Goal: Task Accomplishment & Management: Manage account settings

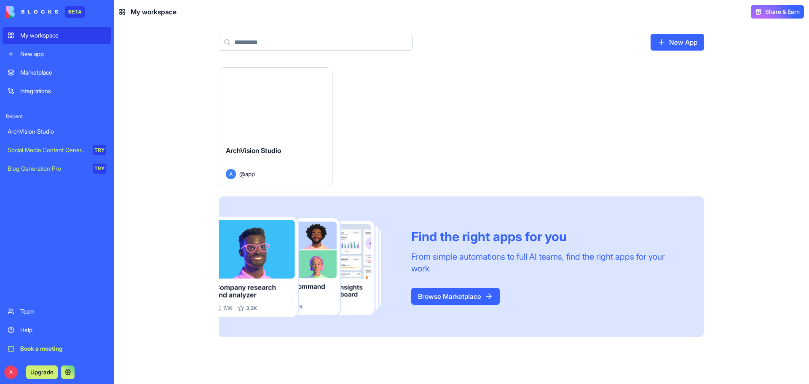
click at [260, 154] on span "ArchVision Studio" at bounding box center [253, 150] width 55 height 8
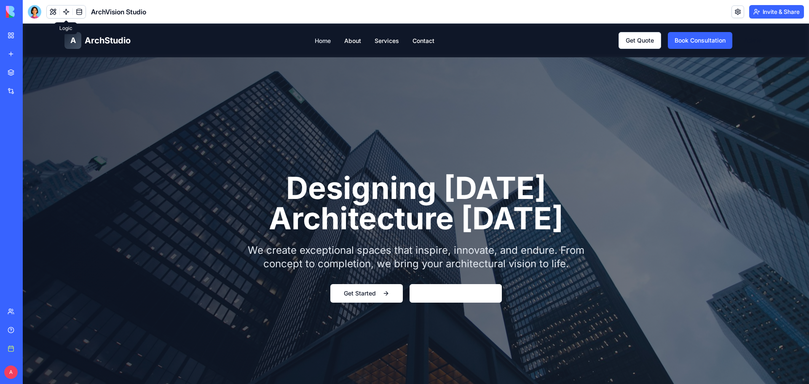
click at [323, 42] on link "Home" at bounding box center [323, 40] width 16 height 7
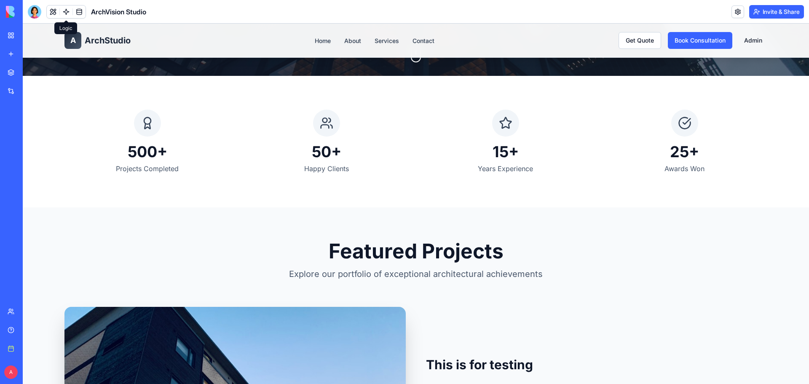
scroll to position [505, 0]
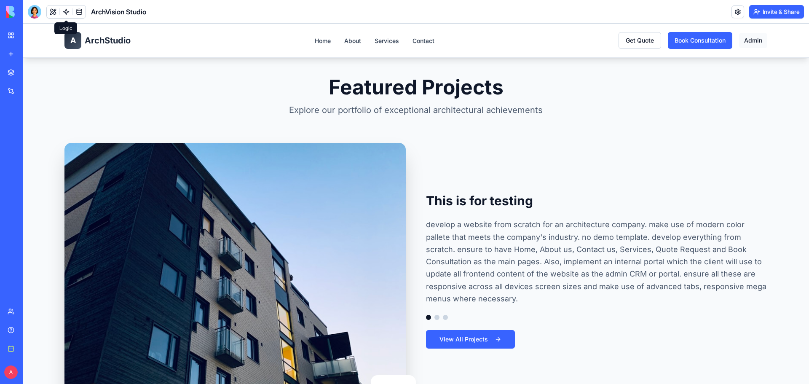
click at [757, 39] on link "Admin" at bounding box center [753, 40] width 28 height 15
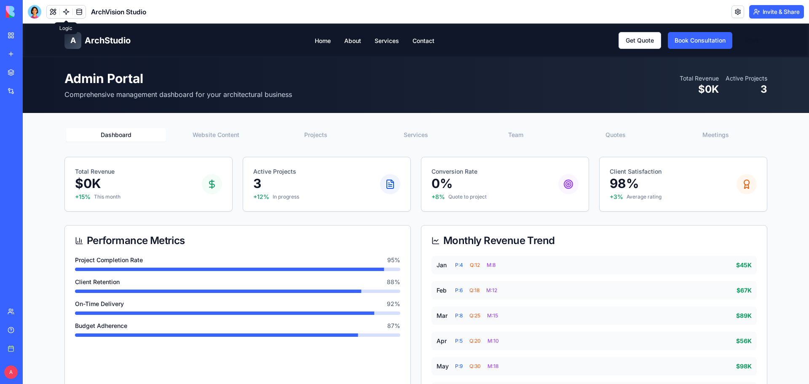
click at [211, 128] on div "Dashboard Website Content Projects Services Team Quotes Meetings" at bounding box center [415, 134] width 702 height 17
click at [211, 129] on button "Website Content" at bounding box center [216, 134] width 100 height 13
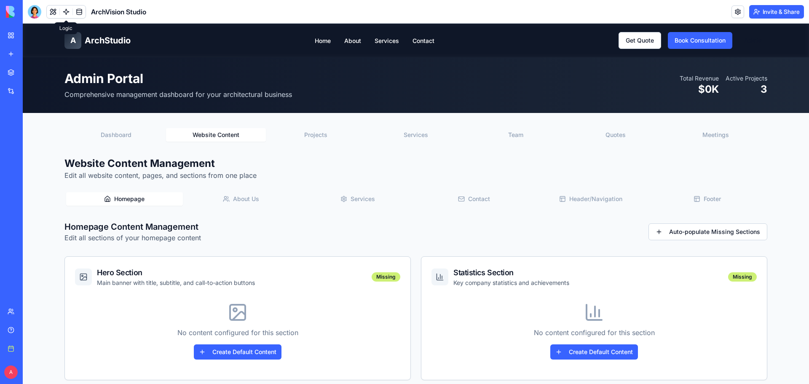
click at [315, 136] on button "Projects" at bounding box center [316, 134] width 100 height 13
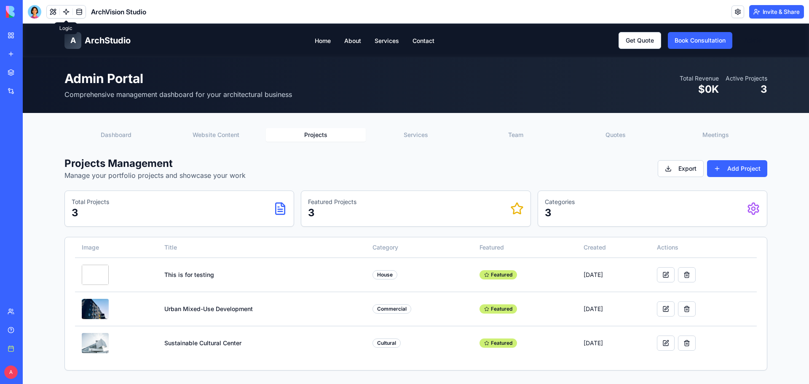
click at [404, 137] on button "Services" at bounding box center [416, 134] width 100 height 13
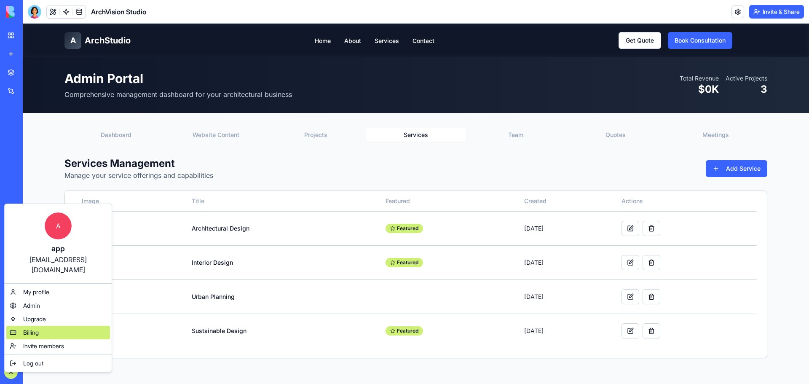
click at [41, 326] on div "Billing" at bounding box center [58, 332] width 104 height 13
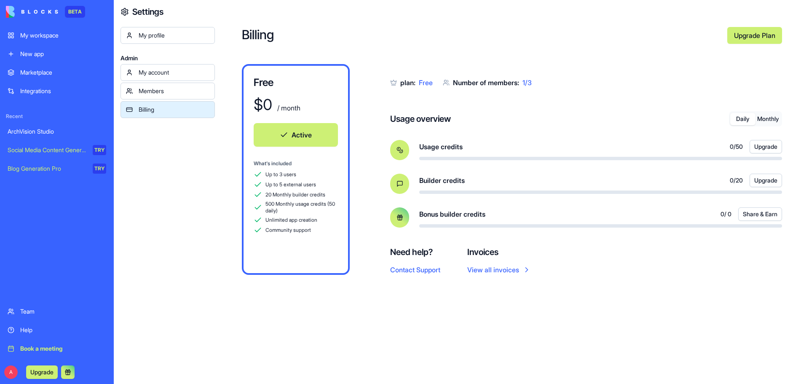
click at [45, 53] on div "New app" at bounding box center [63, 54] width 86 height 8
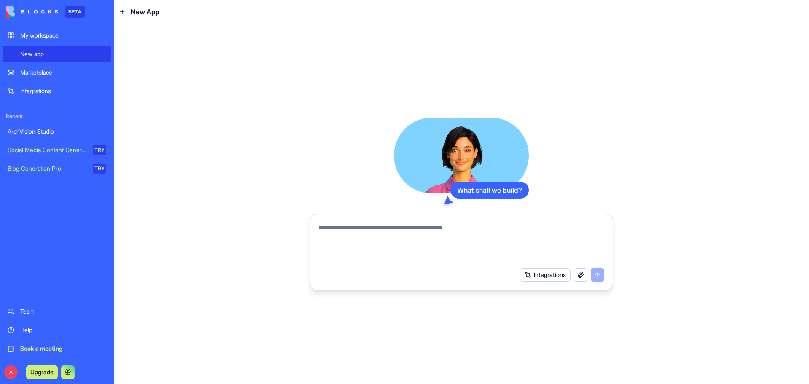
click at [30, 73] on div "Marketplace" at bounding box center [63, 72] width 86 height 8
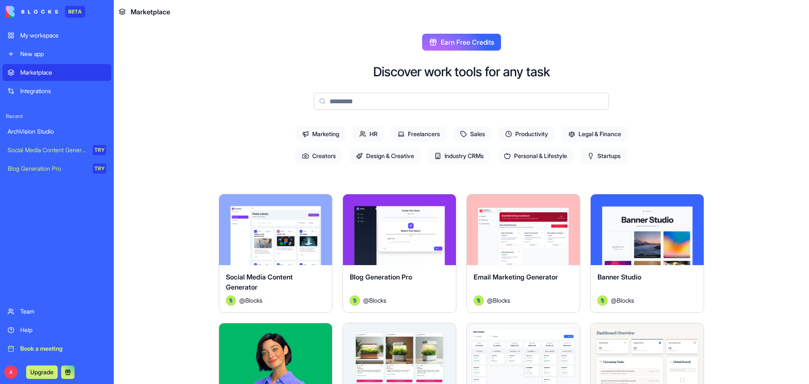
click at [41, 33] on div "My workspace" at bounding box center [63, 35] width 86 height 8
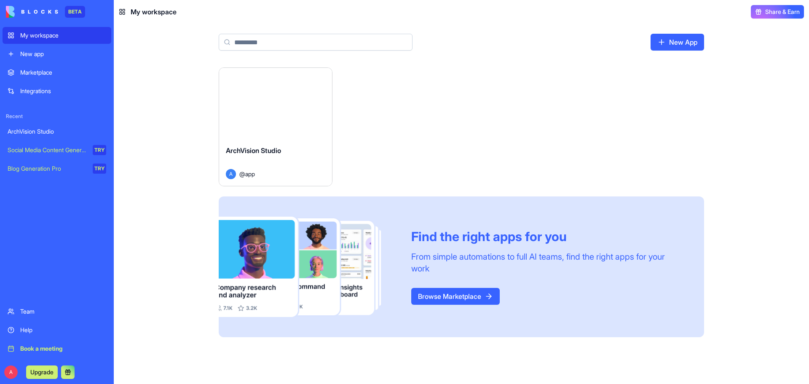
click at [264, 135] on div "Launch" at bounding box center [275, 103] width 113 height 71
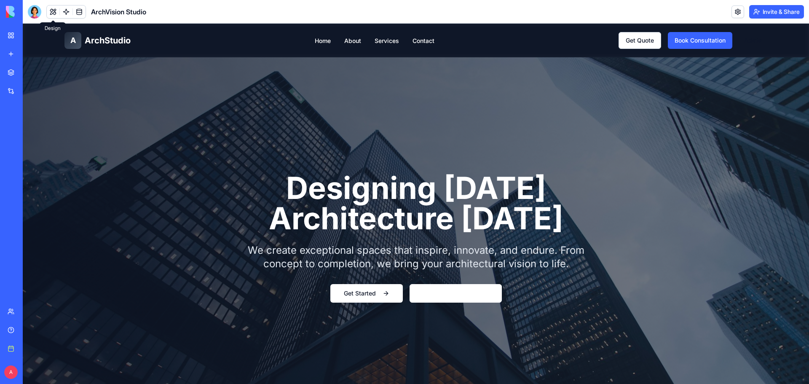
click at [57, 13] on button at bounding box center [53, 11] width 13 height 13
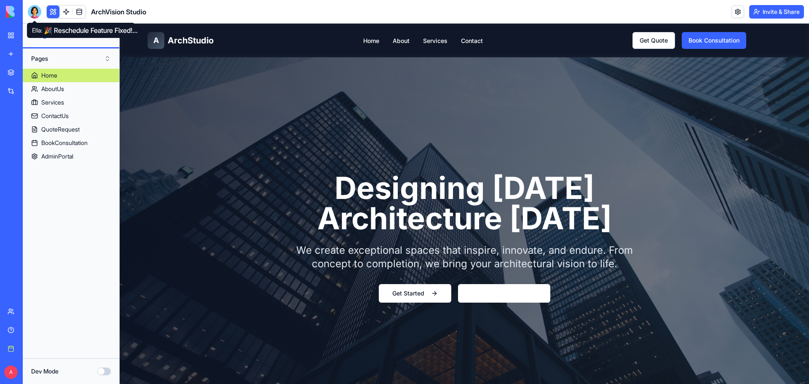
click at [33, 15] on div at bounding box center [34, 11] width 13 height 13
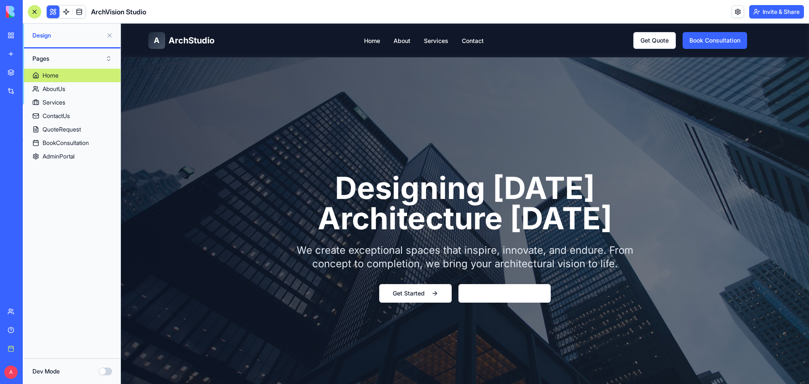
scroll to position [4865, 0]
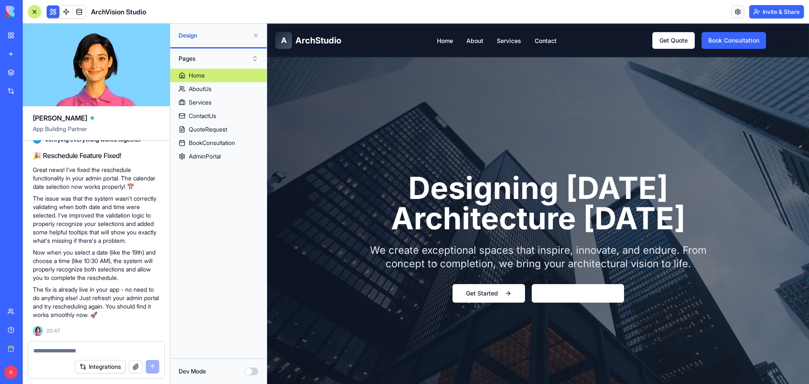
click at [61, 345] on div at bounding box center [96, 347] width 136 height 13
click at [59, 354] on textarea at bounding box center [96, 350] width 126 height 8
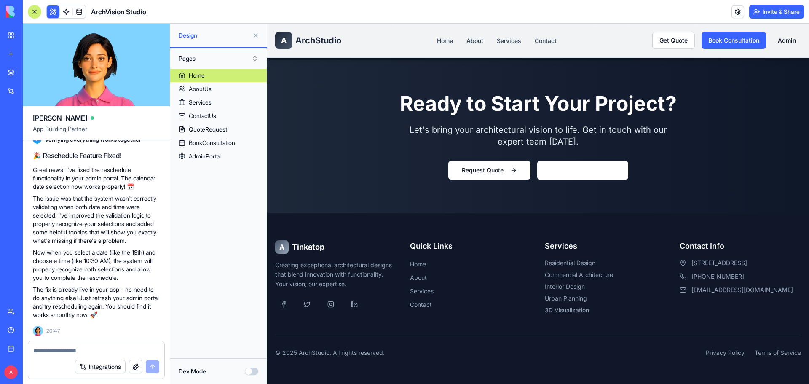
scroll to position [1443, 0]
click at [77, 345] on div at bounding box center [96, 347] width 136 height 13
click at [53, 353] on textarea at bounding box center [96, 350] width 126 height 8
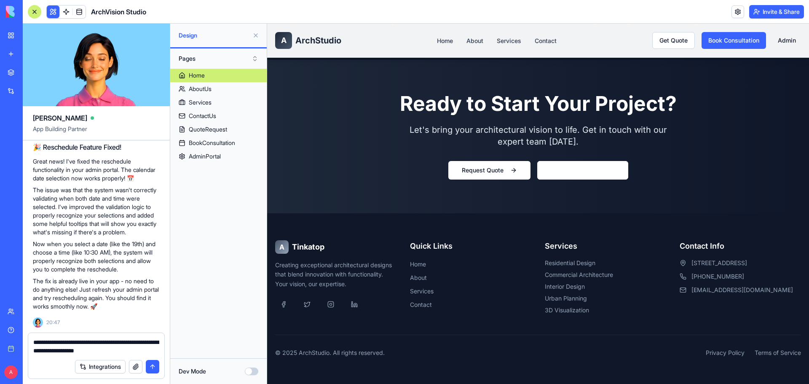
type textarea "**********"
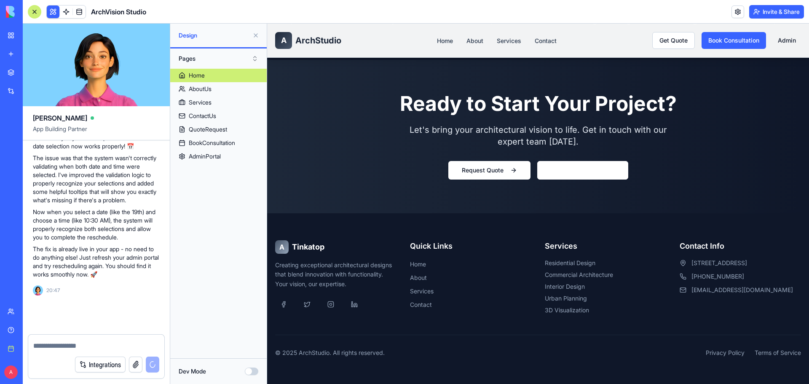
scroll to position [4906, 0]
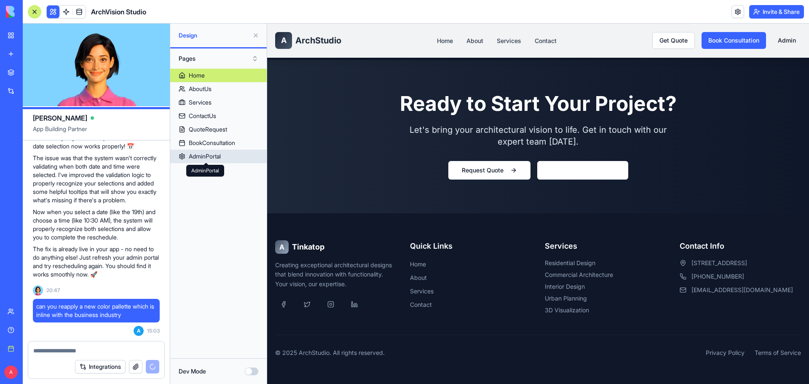
click at [216, 159] on div "AdminPortal" at bounding box center [205, 156] width 32 height 8
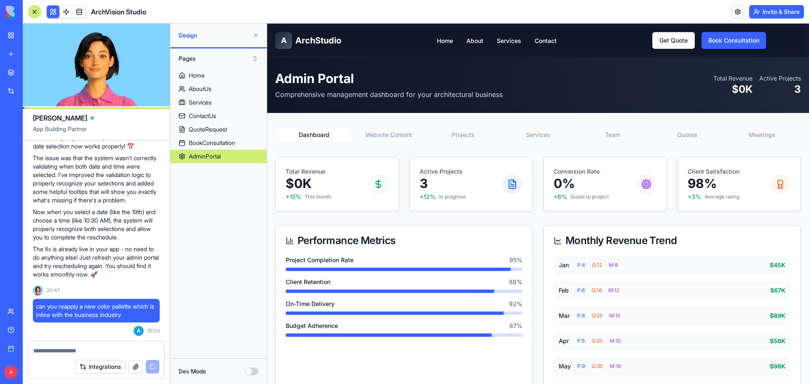
click at [398, 130] on button "Website Content" at bounding box center [388, 134] width 75 height 13
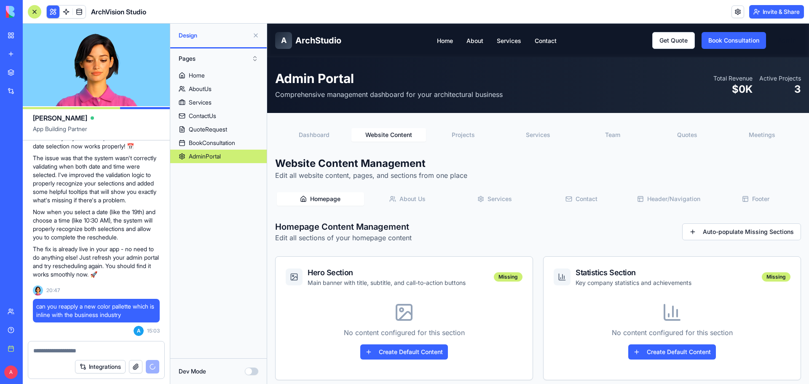
click at [459, 131] on button "Projects" at bounding box center [463, 134] width 75 height 13
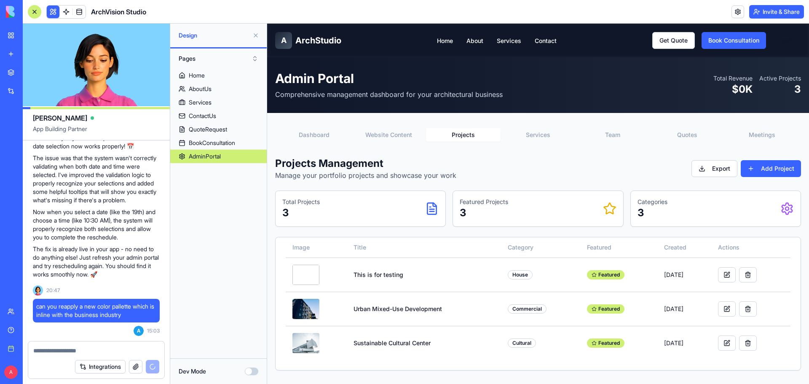
click at [785, 209] on circle at bounding box center [786, 208] width 3 height 3
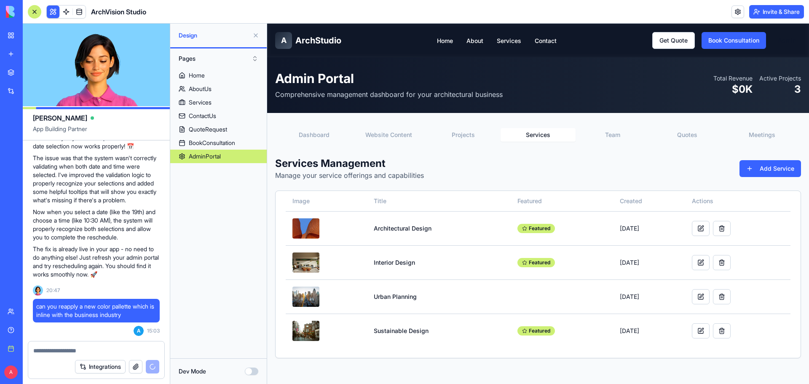
click at [529, 131] on button "Services" at bounding box center [537, 134] width 75 height 13
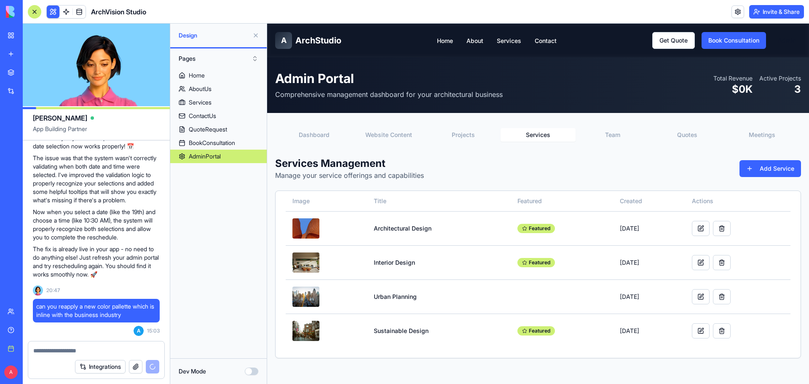
click at [607, 134] on button "Team" at bounding box center [612, 134] width 75 height 13
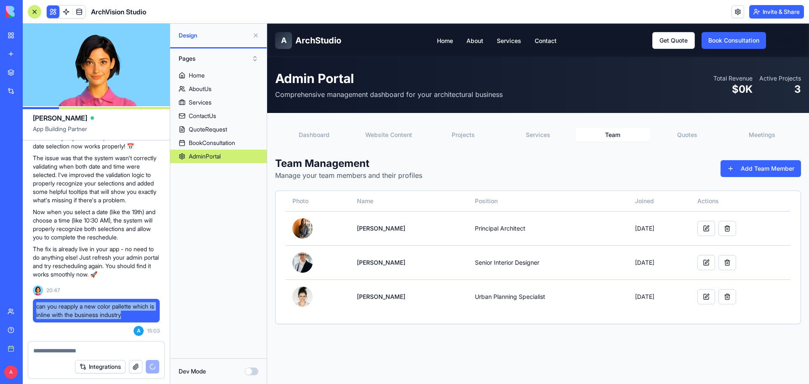
drag, startPoint x: 136, startPoint y: 313, endPoint x: 32, endPoint y: 304, distance: 104.1
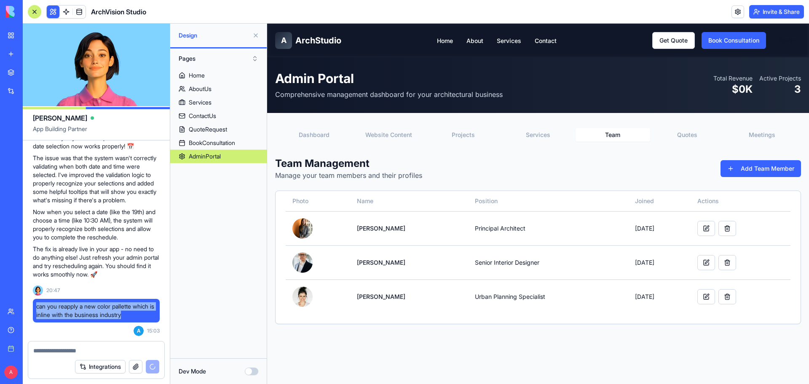
copy span "can you reapply a new color pallette which is inline with the business industry"
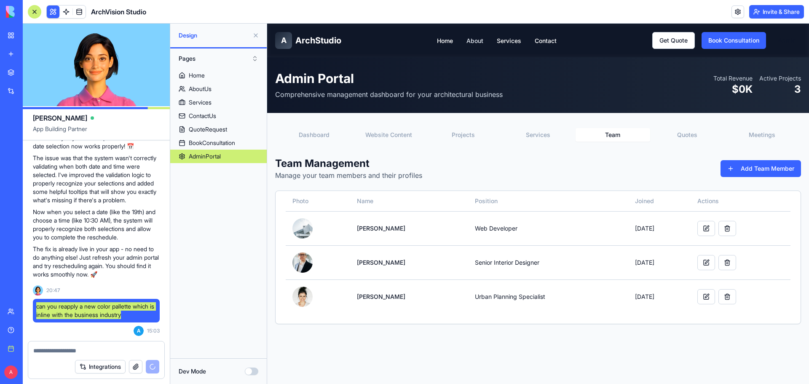
click at [472, 40] on link "About" at bounding box center [474, 40] width 17 height 7
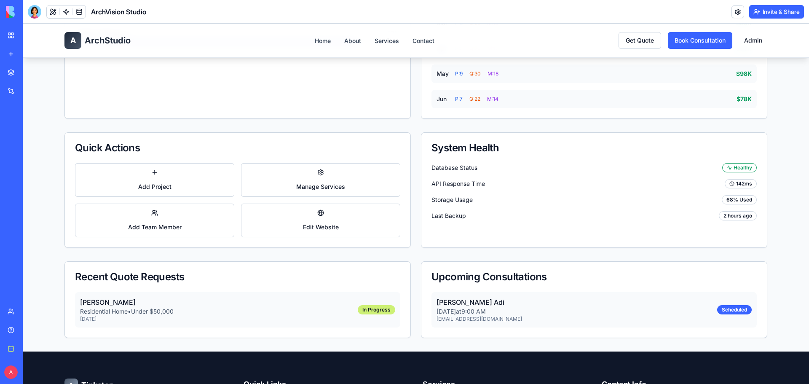
scroll to position [295, 0]
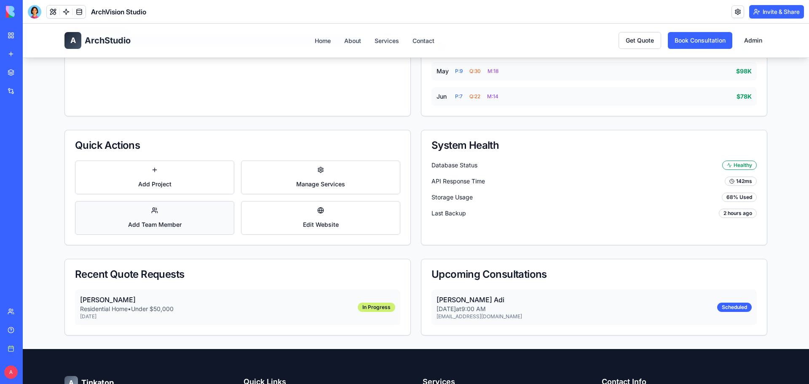
click at [212, 217] on button "Add Team Member" at bounding box center [154, 218] width 159 height 34
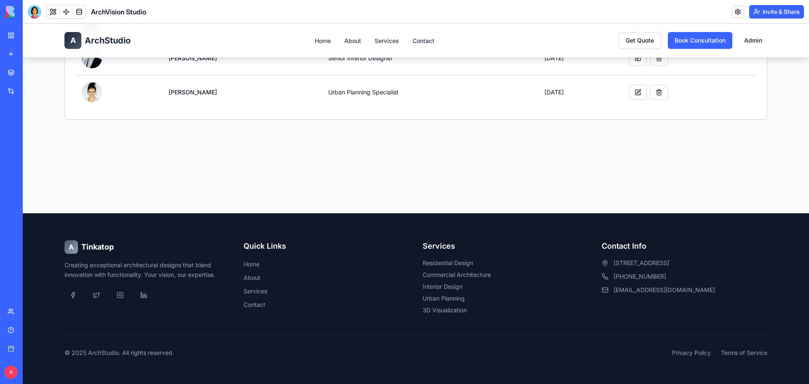
scroll to position [36, 0]
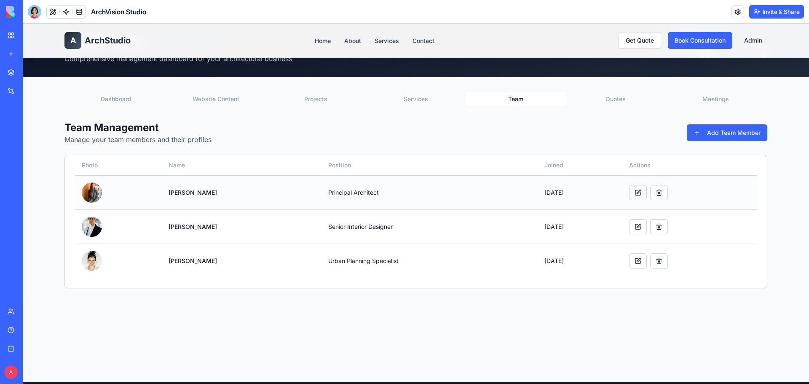
click at [644, 192] on button at bounding box center [638, 192] width 18 height 15
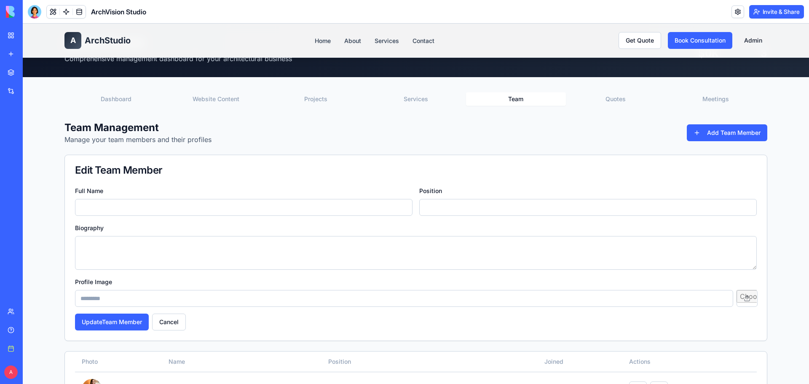
click at [214, 209] on input "Full Name" at bounding box center [243, 207] width 337 height 17
type input "**********"
click at [461, 211] on input "Position" at bounding box center [587, 207] width 337 height 17
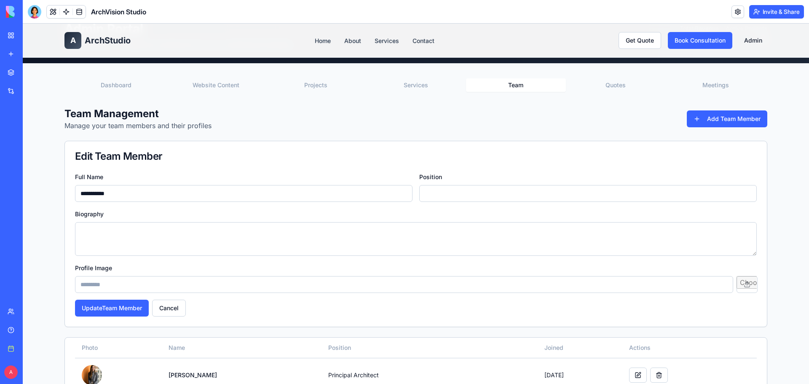
scroll to position [204, 0]
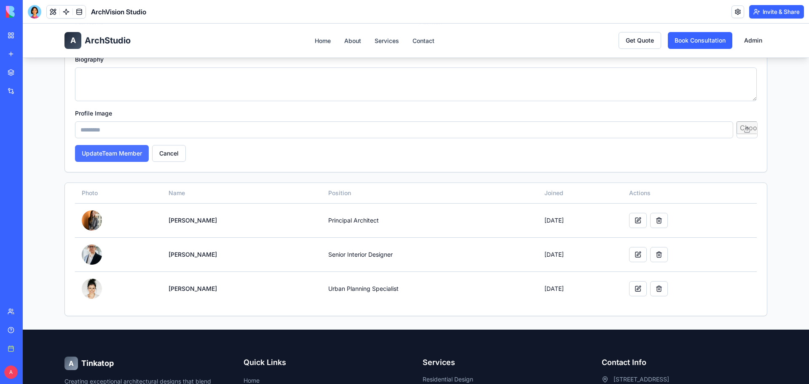
click at [115, 155] on button "Update Team Member" at bounding box center [112, 153] width 74 height 17
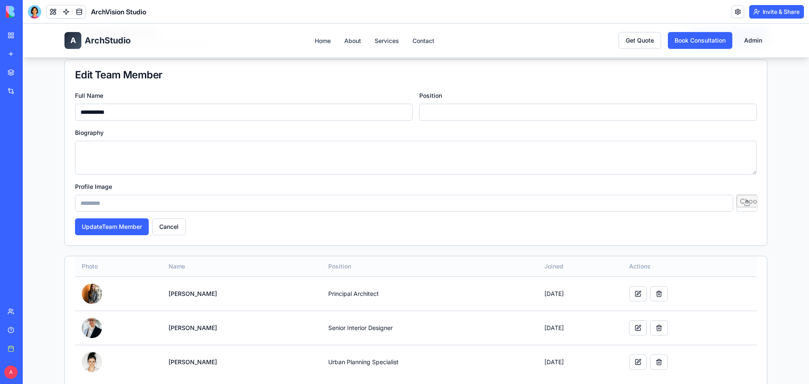
scroll to position [78, 0]
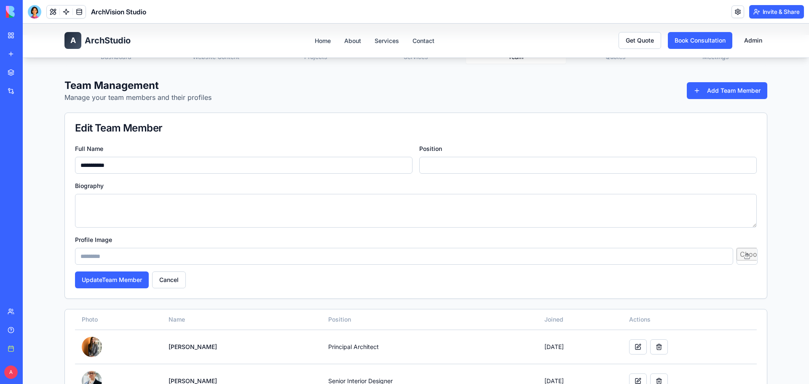
click at [503, 164] on input "Position" at bounding box center [587, 165] width 337 height 17
type input "*"
type input "**********"
click at [137, 284] on button "Update Team Member" at bounding box center [112, 279] width 74 height 17
click at [178, 203] on textarea "Biography" at bounding box center [415, 211] width 681 height 34
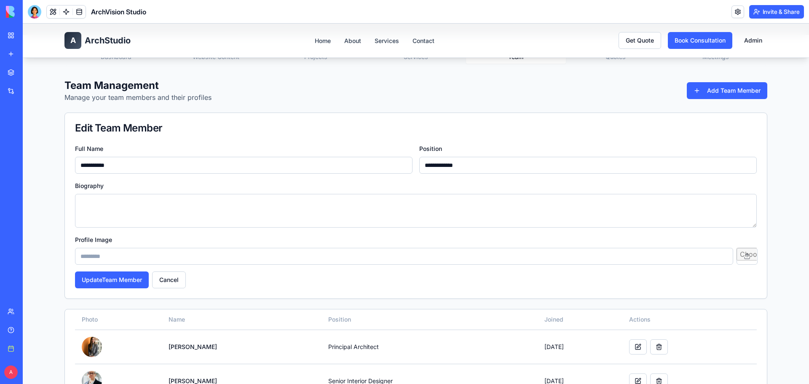
paste textarea "**********"
type textarea "**********"
click at [152, 252] on input "Profile Image" at bounding box center [404, 256] width 658 height 17
type input "**********"
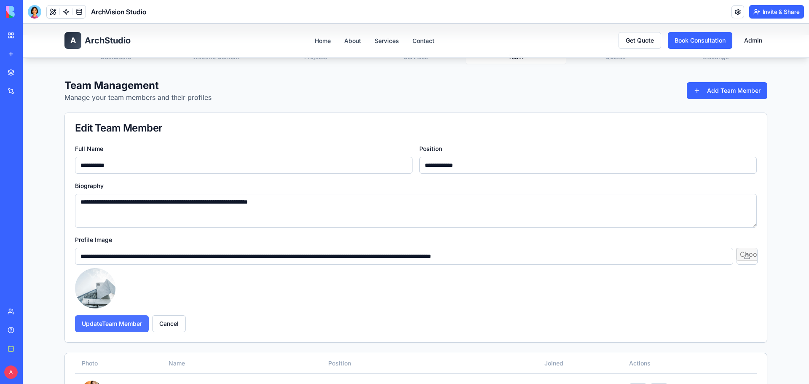
click at [107, 325] on button "Update Team Member" at bounding box center [112, 323] width 74 height 17
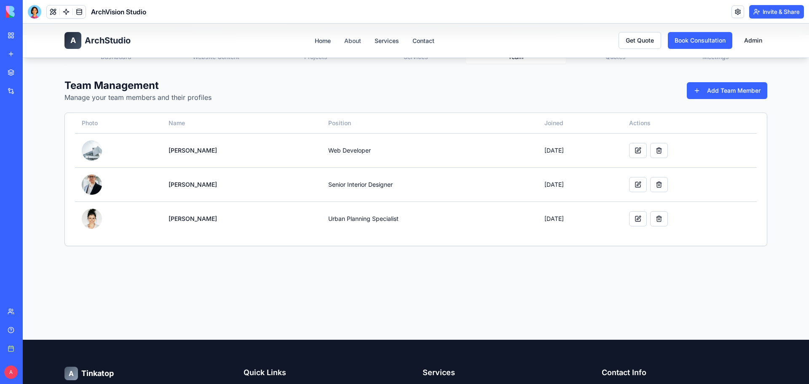
click at [344, 41] on link "About" at bounding box center [352, 40] width 17 height 7
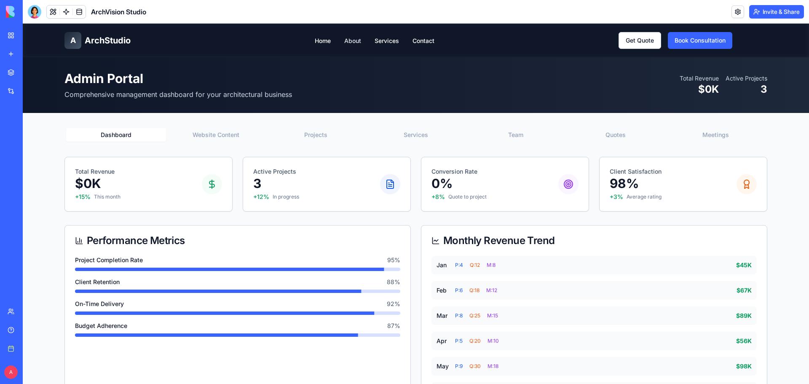
click at [352, 40] on link "About" at bounding box center [352, 40] width 17 height 7
click at [108, 37] on span "ArchStudio" at bounding box center [108, 41] width 46 height 12
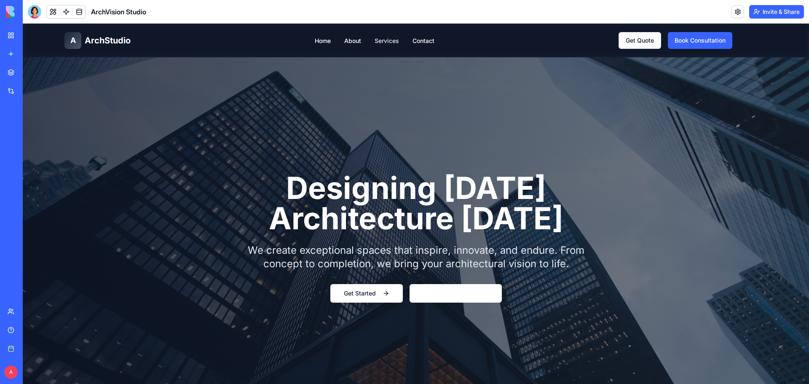
click at [377, 40] on link "Services" at bounding box center [386, 40] width 24 height 7
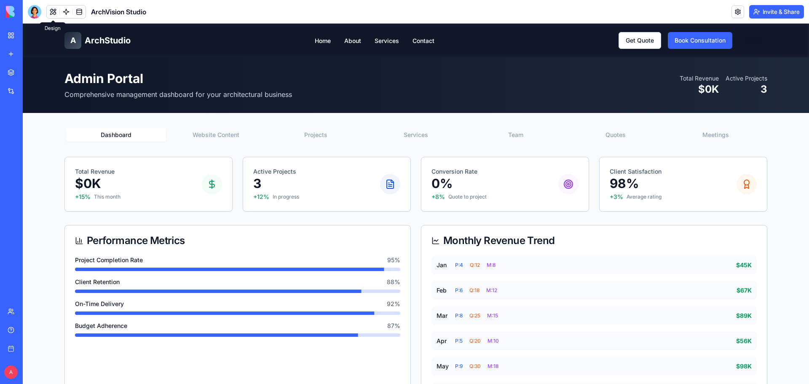
click at [49, 9] on button at bounding box center [53, 11] width 13 height 13
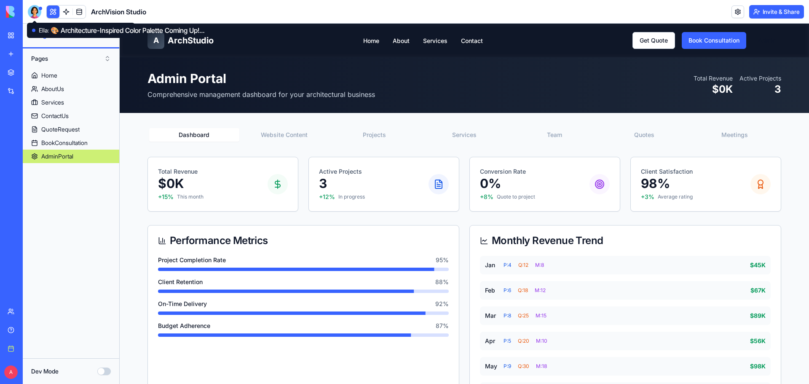
click at [37, 11] on div at bounding box center [34, 11] width 13 height 13
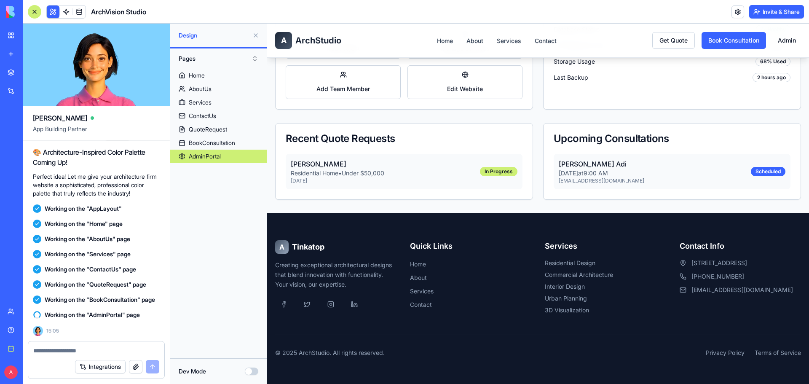
scroll to position [5109, 0]
